Goal: Information Seeking & Learning: Learn about a topic

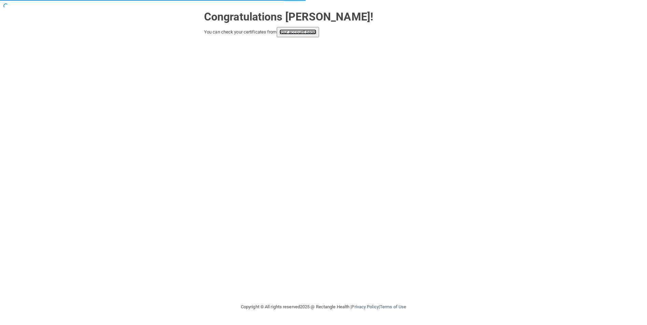
click at [295, 33] on link "your account page!" at bounding box center [297, 31] width 37 height 5
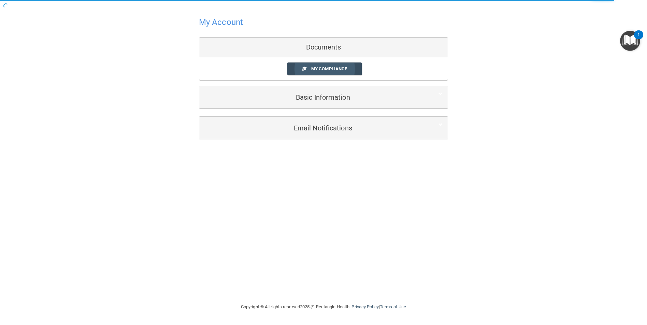
click at [318, 68] on span "My Compliance" at bounding box center [329, 68] width 36 height 5
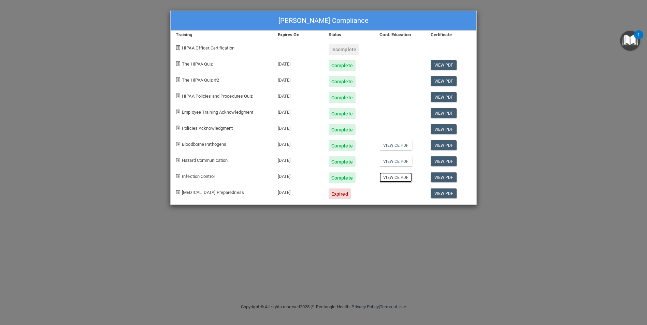
click at [402, 177] on link "View CE PDF" at bounding box center [395, 177] width 32 height 10
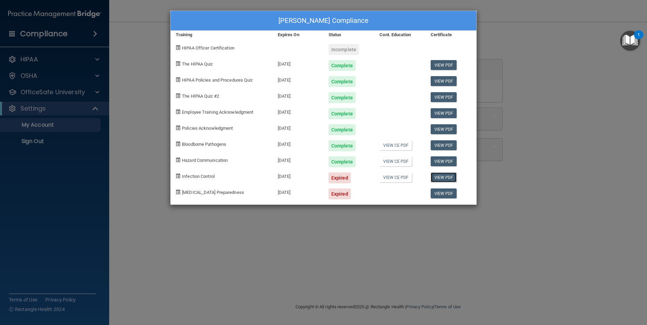
click at [446, 178] on link "View PDF" at bounding box center [443, 177] width 26 height 10
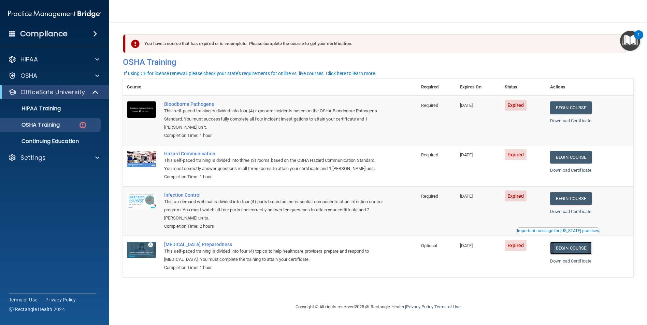
click at [572, 248] on link "Begin Course" at bounding box center [571, 247] width 42 height 13
click at [270, 46] on div "You have a course that has expired or is incomplete. Please complete the course…" at bounding box center [376, 43] width 500 height 19
click at [136, 44] on img at bounding box center [135, 44] width 9 height 9
click at [70, 125] on div "OSHA Training" at bounding box center [50, 124] width 93 height 7
click at [31, 108] on p "HIPAA Training" at bounding box center [32, 108] width 56 height 7
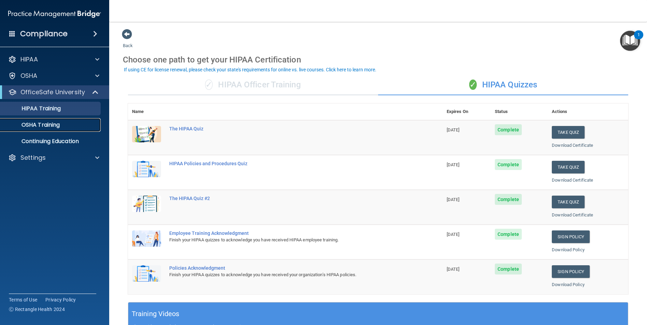
click at [60, 122] on p "OSHA Training" at bounding box center [31, 124] width 55 height 7
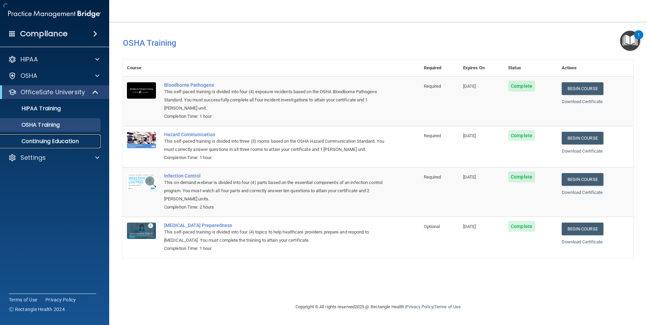
click at [68, 141] on p "Continuing Education" at bounding box center [50, 141] width 93 height 7
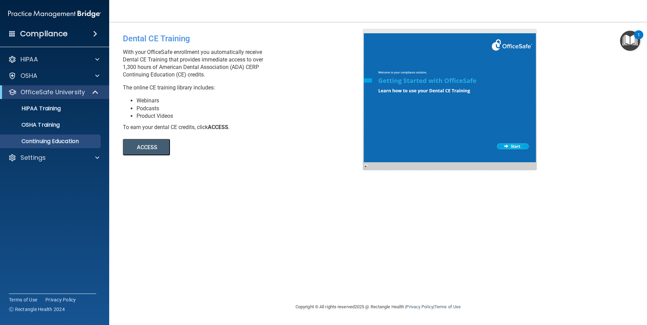
click at [142, 147] on button "ACCESS" at bounding box center [146, 147] width 47 height 16
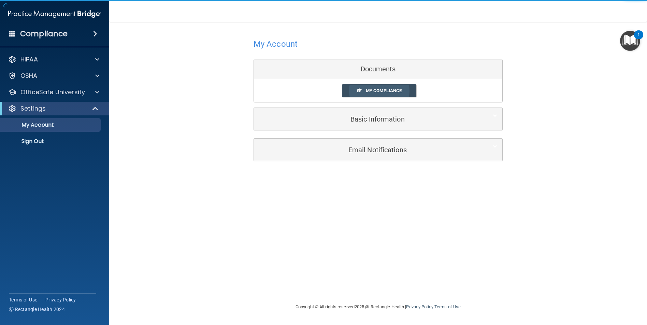
click at [387, 86] on link "My Compliance" at bounding box center [379, 90] width 75 height 13
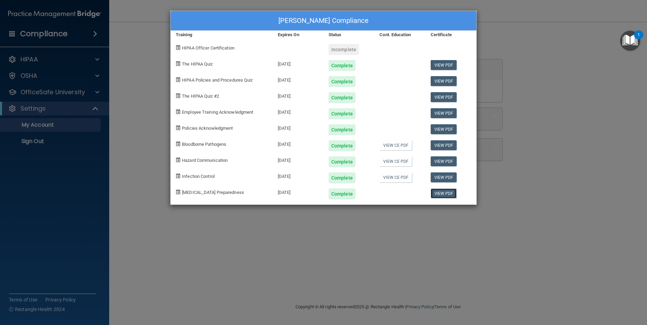
click at [447, 194] on link "View PDF" at bounding box center [443, 193] width 26 height 10
